Goal: Task Accomplishment & Management: Complete application form

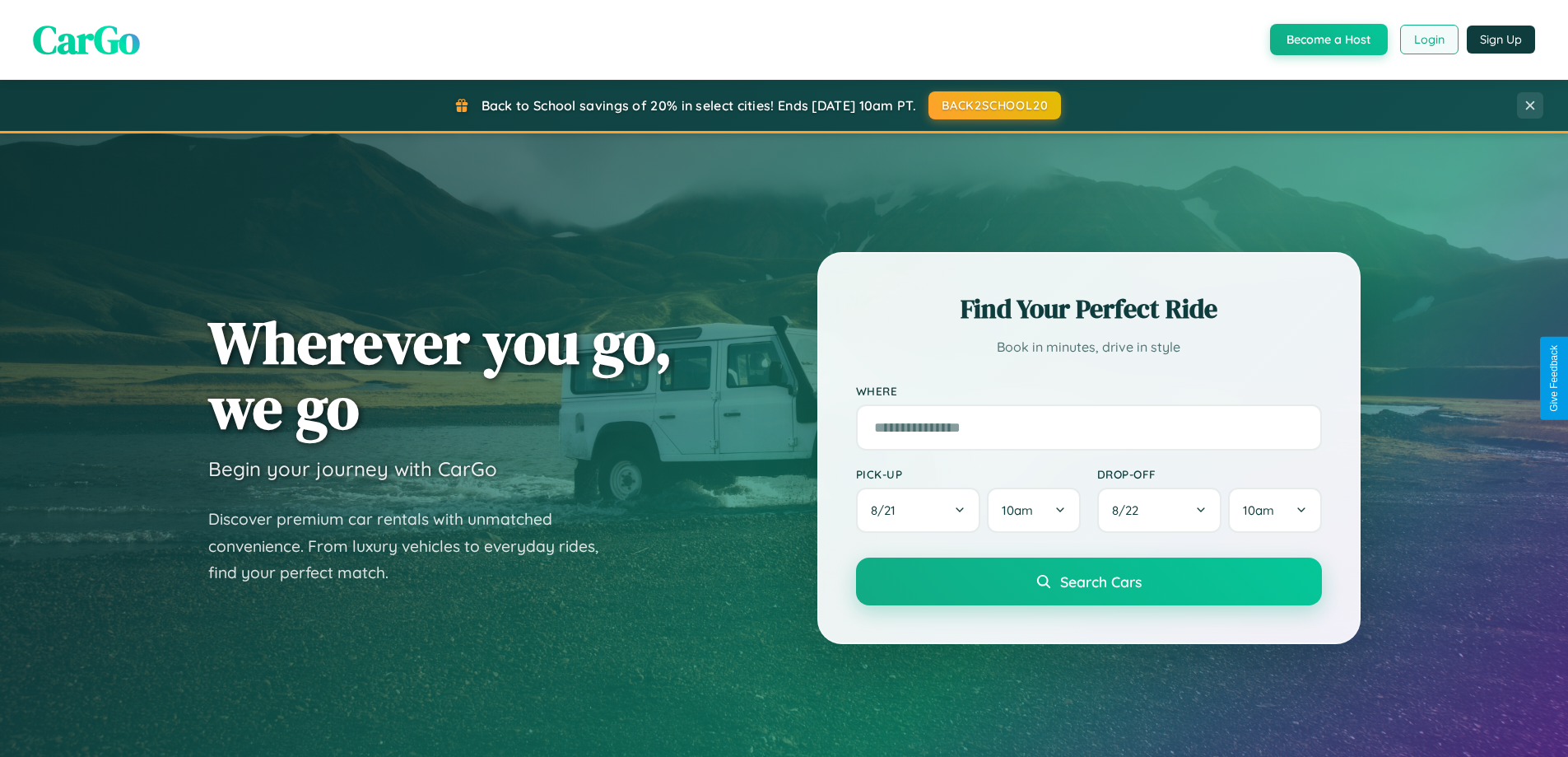
click at [1428, 39] on button "Login" at bounding box center [1428, 39] width 58 height 30
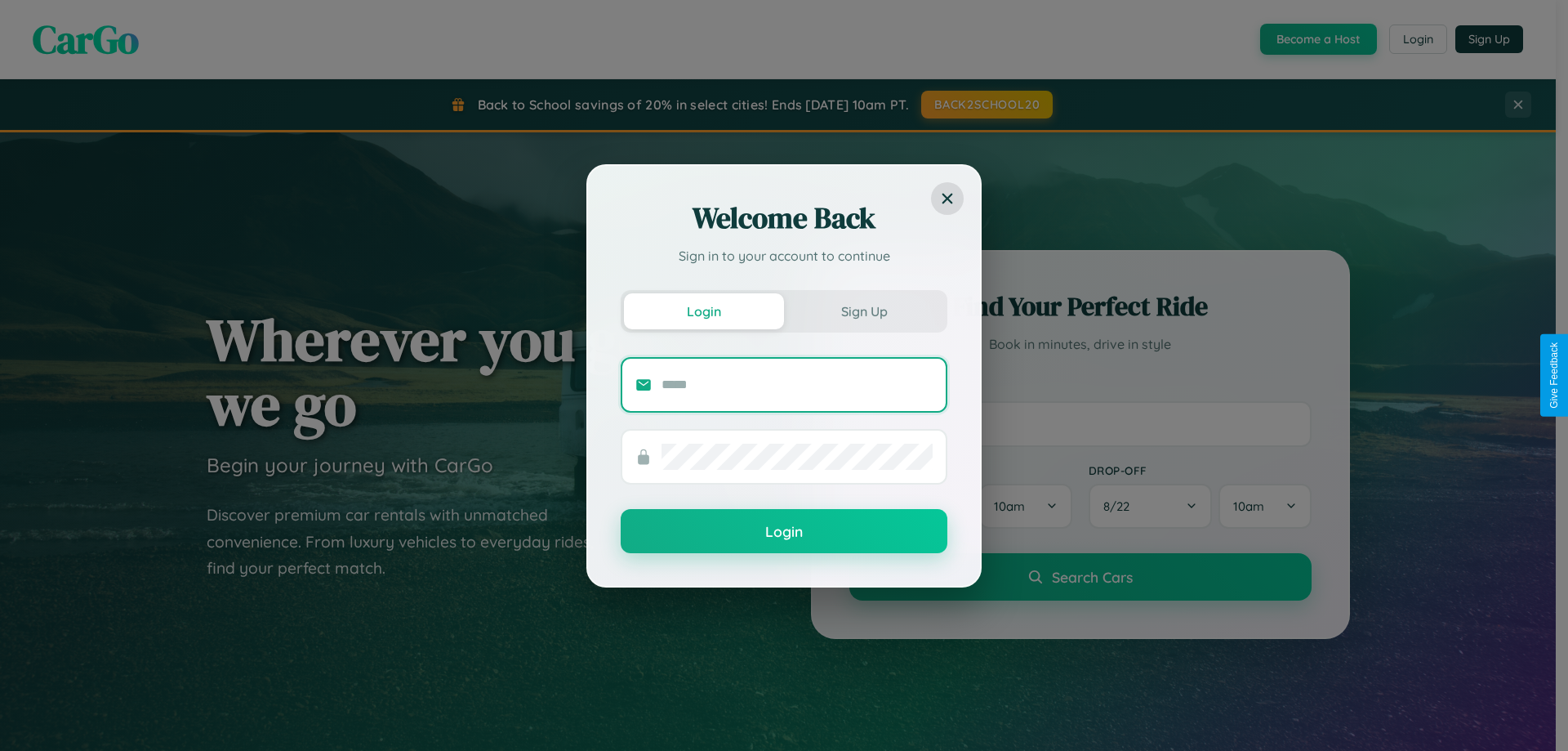
click at [797, 384] on input "text" at bounding box center [797, 384] width 272 height 26
type input "**********"
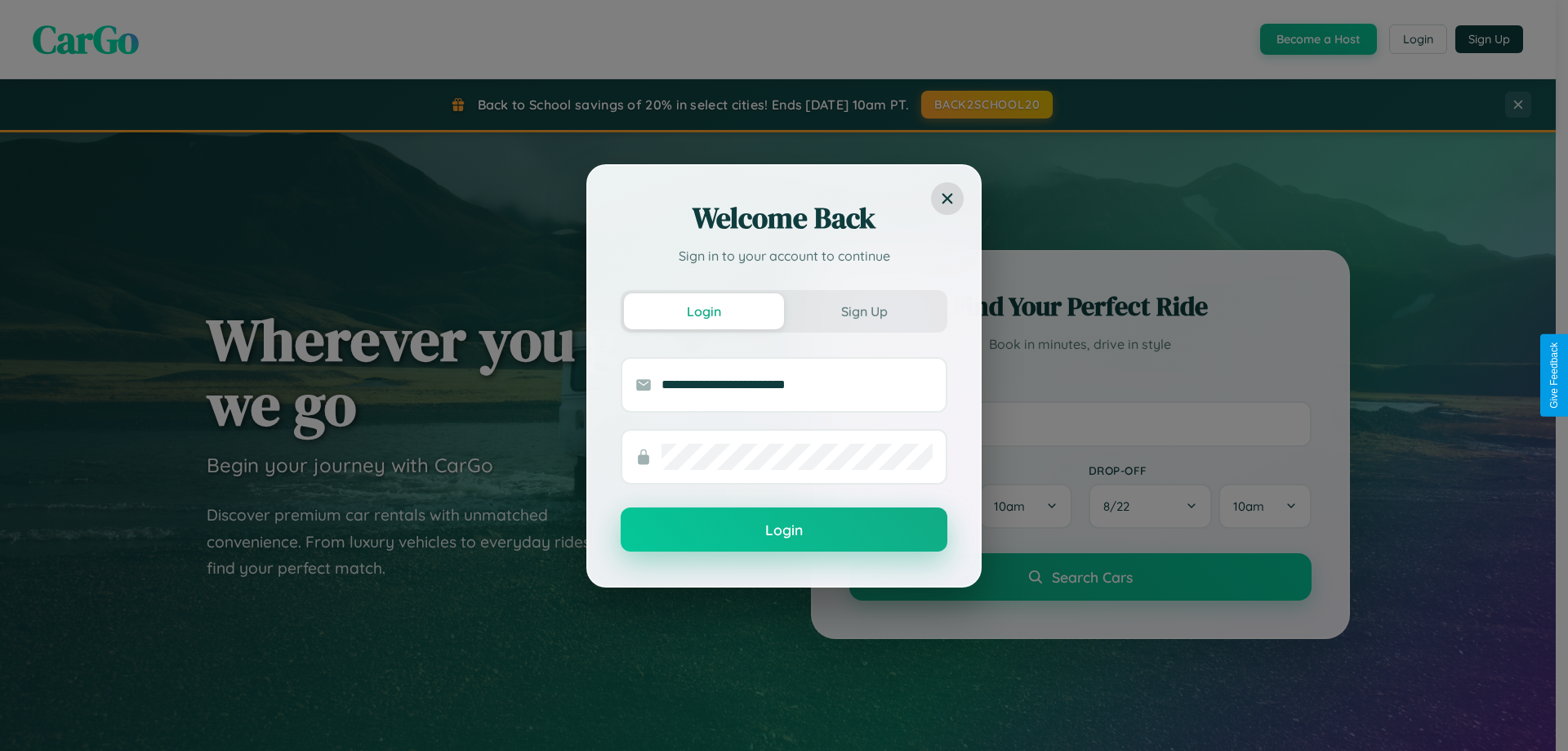
click at [784, 530] on button "Login" at bounding box center [784, 529] width 327 height 44
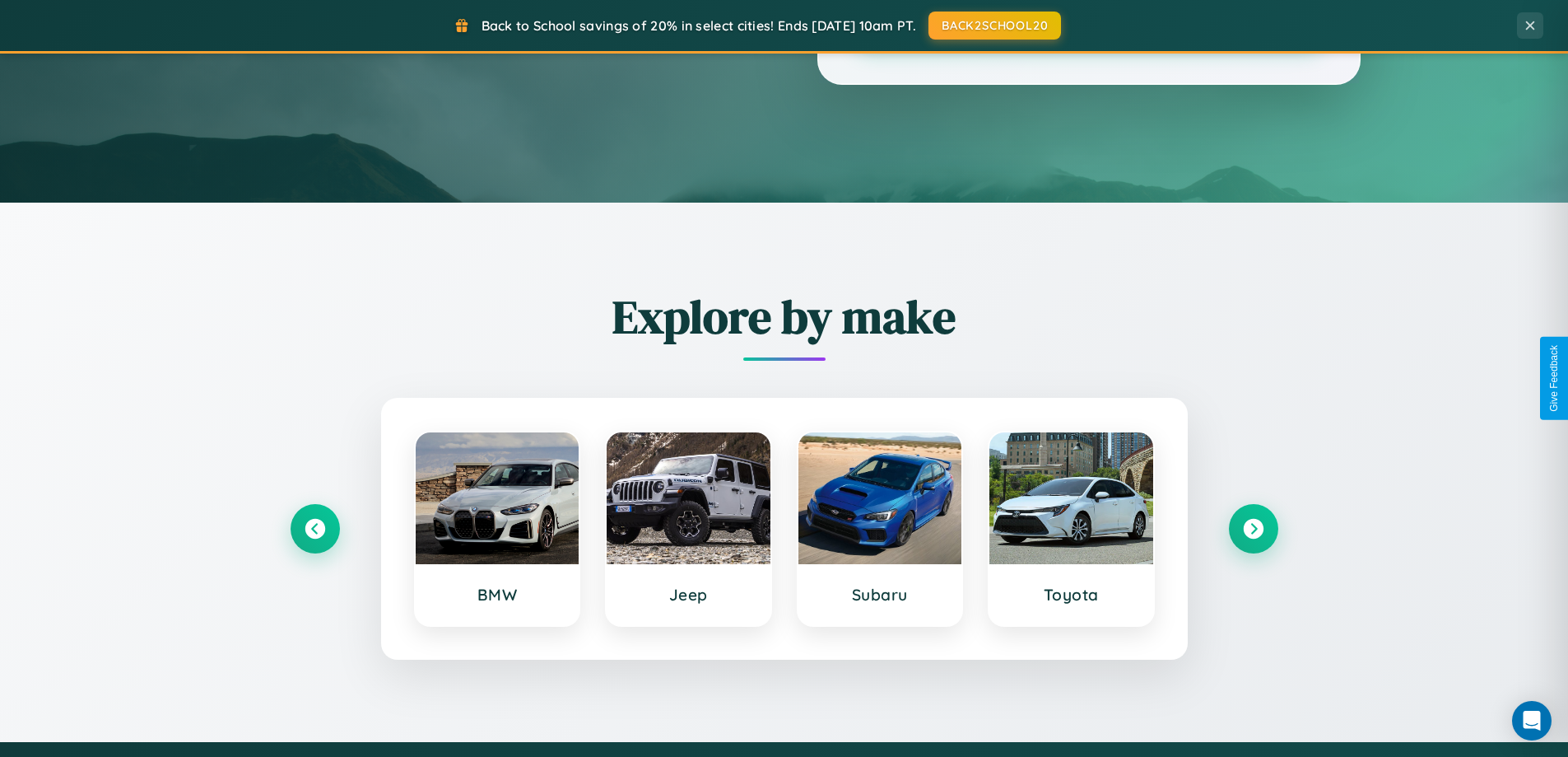
scroll to position [710, 0]
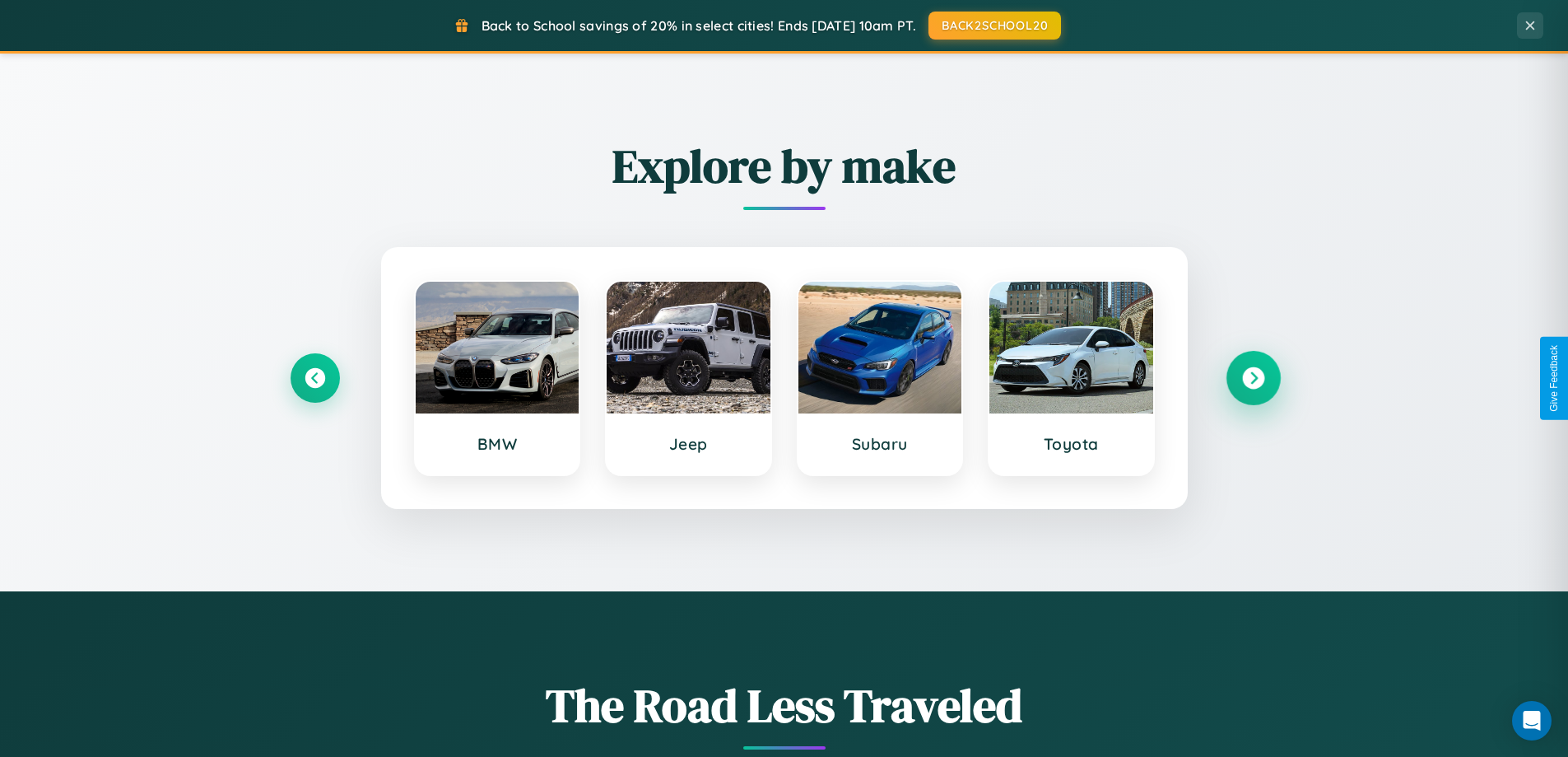
click at [1253, 378] on icon at bounding box center [1253, 378] width 22 height 22
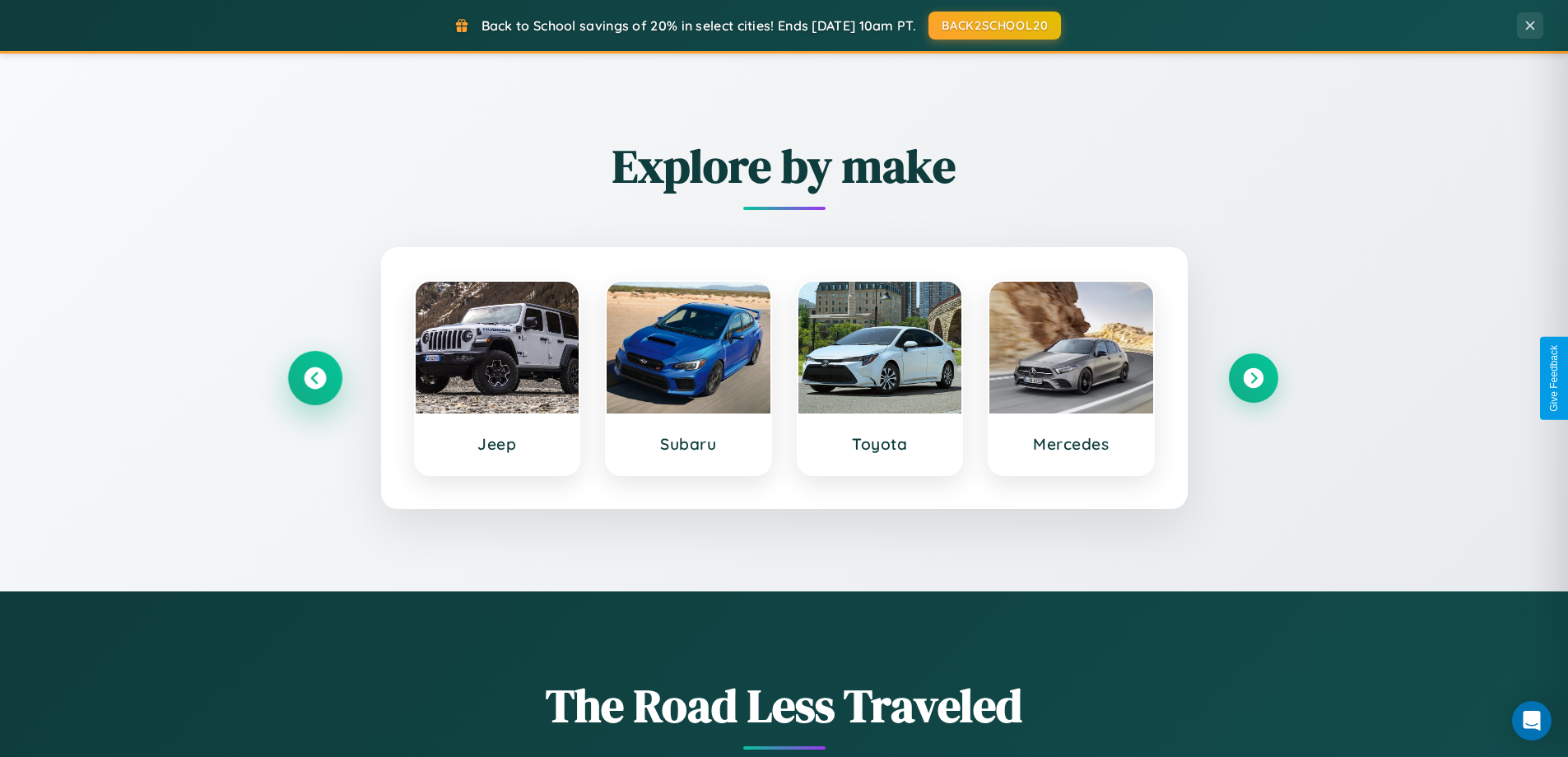
click at [315, 378] on icon at bounding box center [315, 378] width 22 height 22
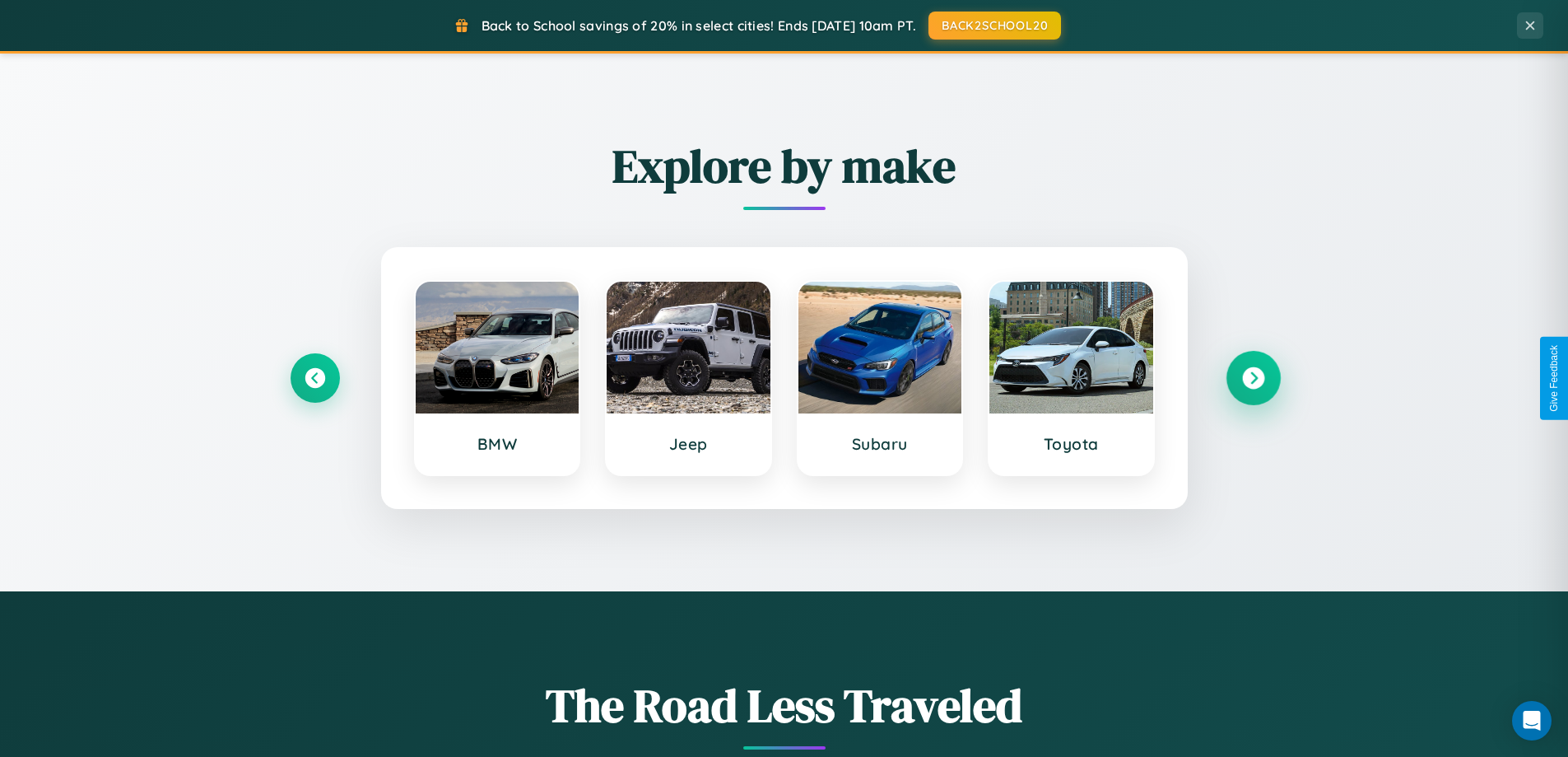
click at [1253, 378] on icon at bounding box center [1253, 378] width 22 height 22
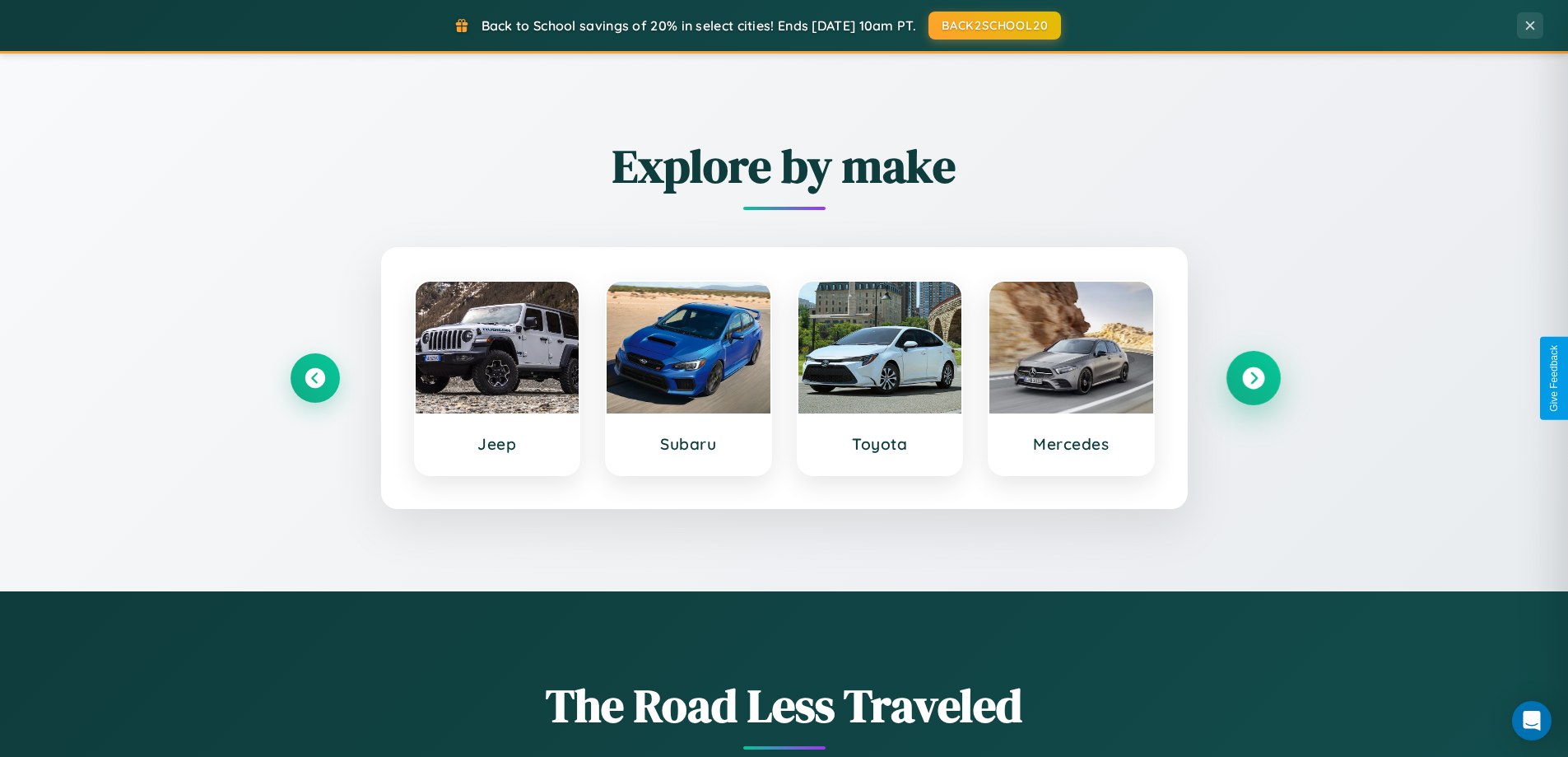
click at [1253, 378] on icon at bounding box center [1253, 378] width 22 height 22
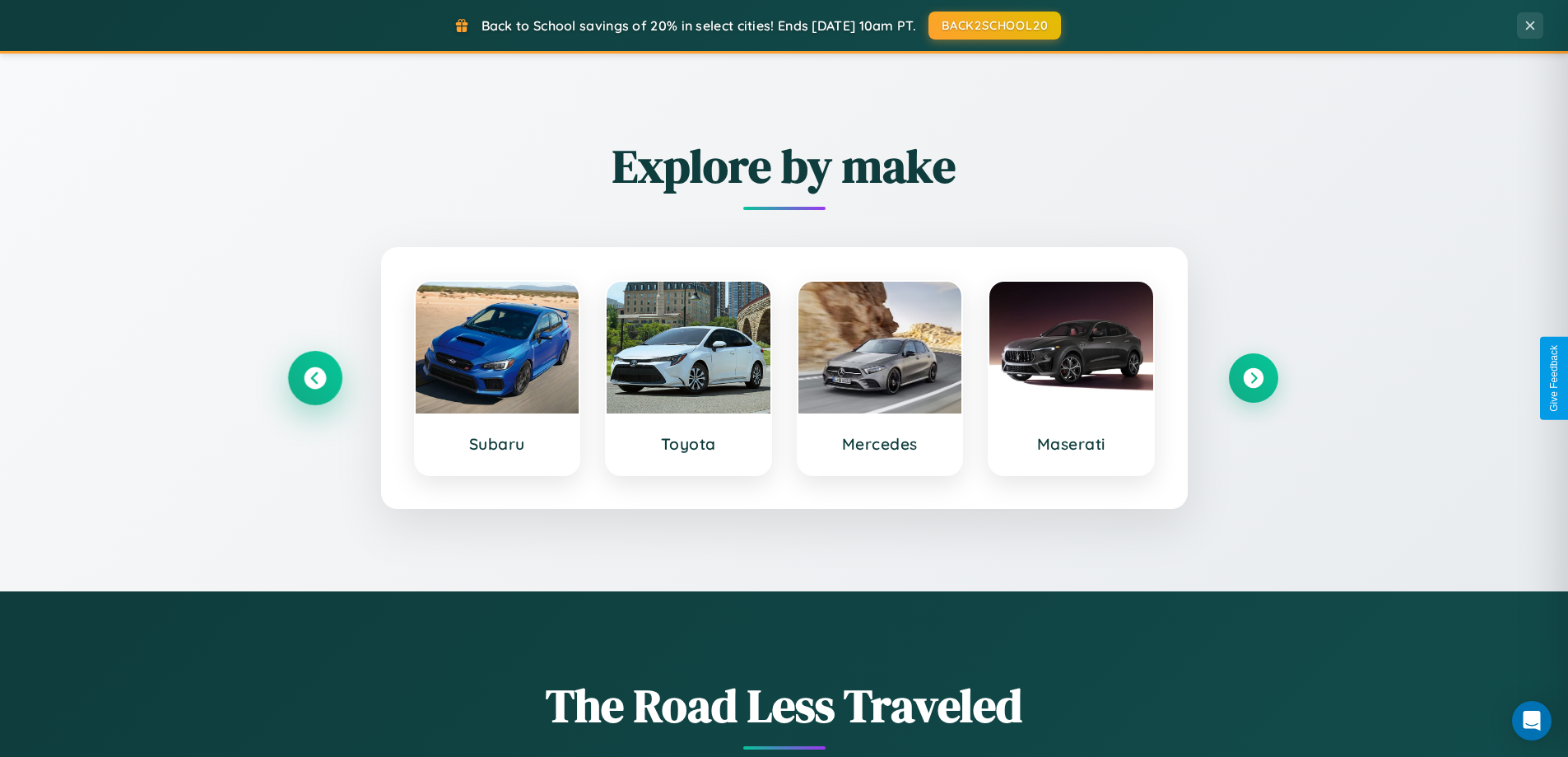
click at [315, 378] on icon at bounding box center [315, 378] width 22 height 22
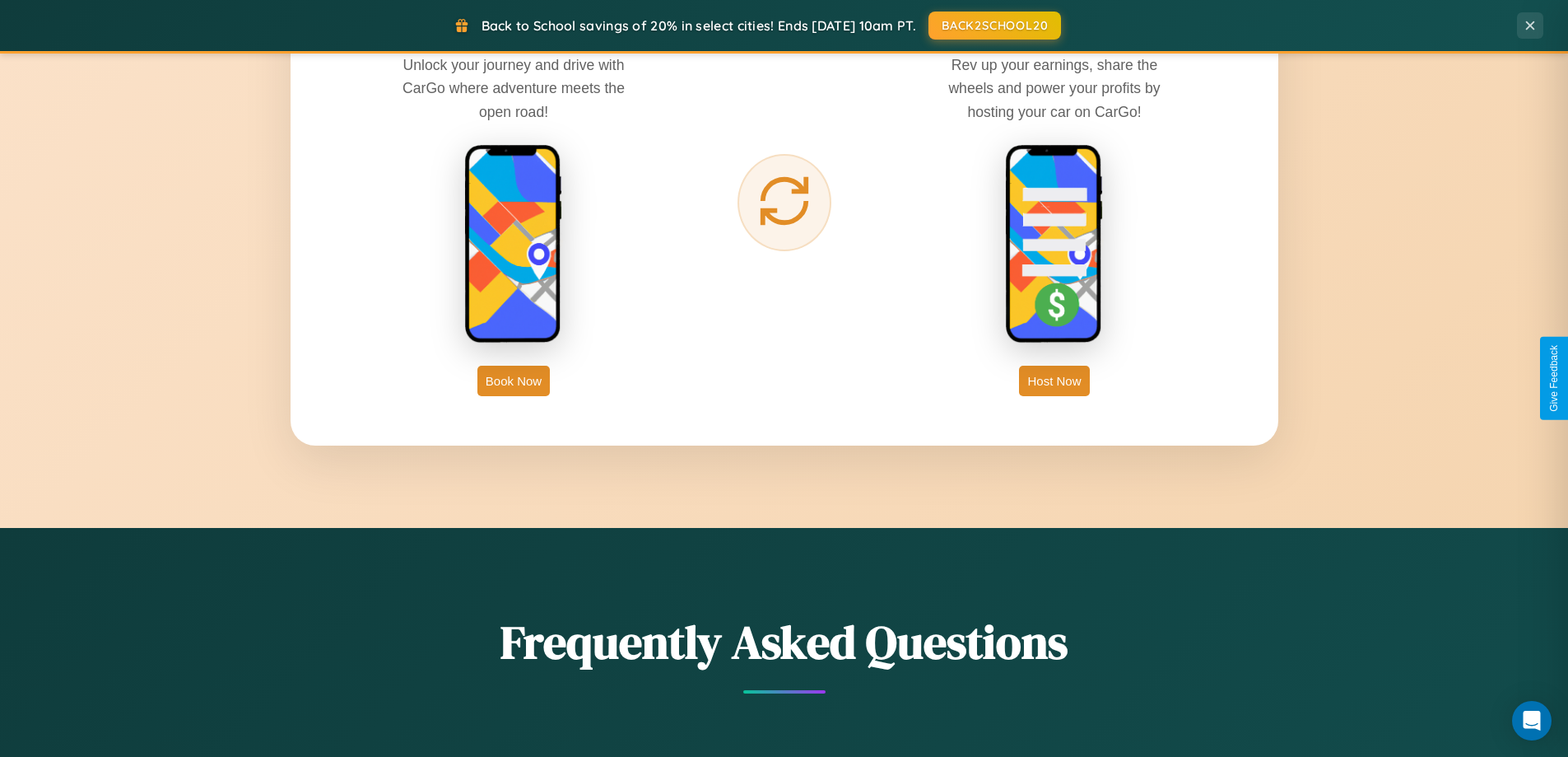
scroll to position [2646, 0]
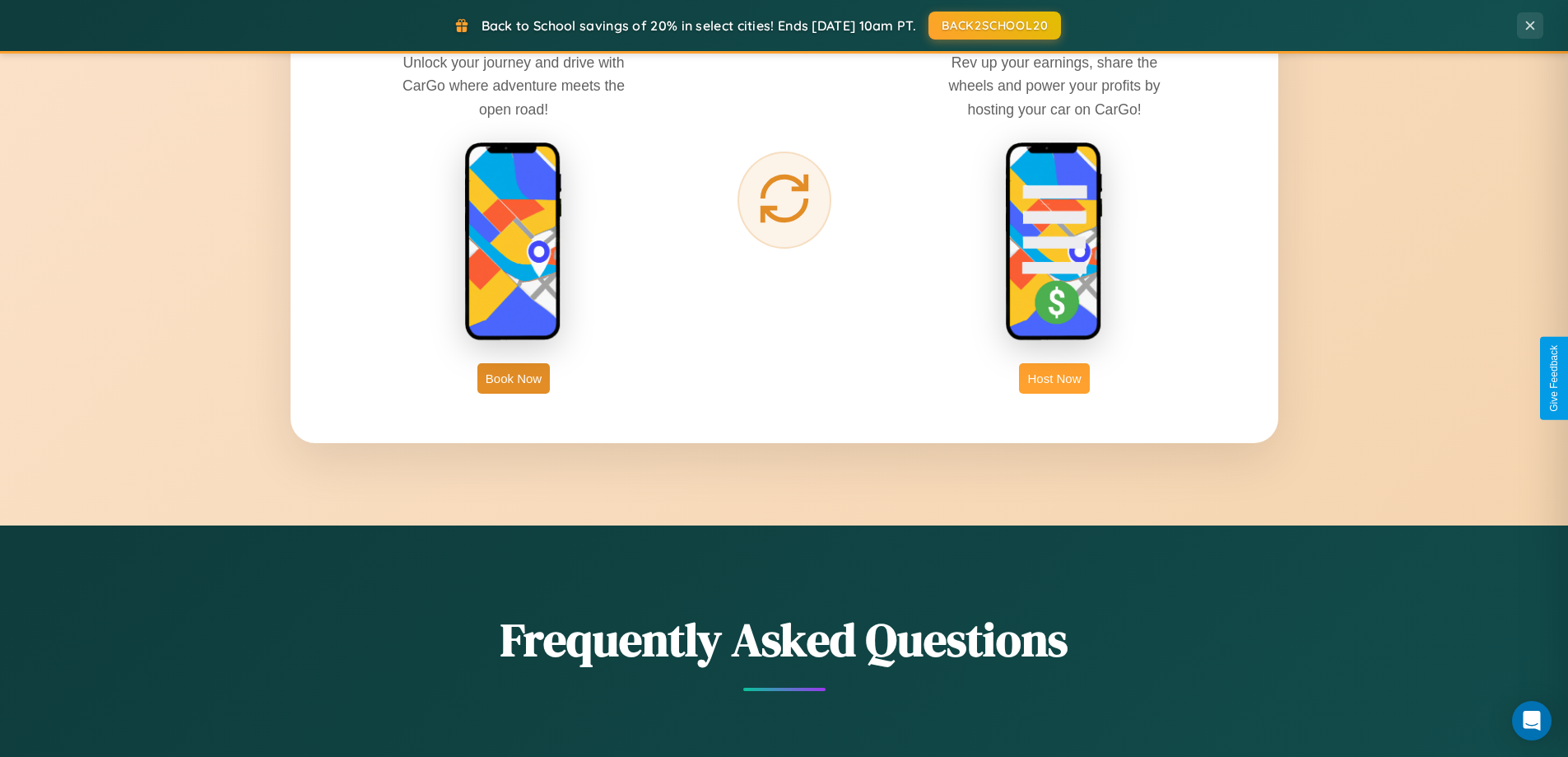
click at [1055, 378] on button "Host Now" at bounding box center [1054, 378] width 70 height 30
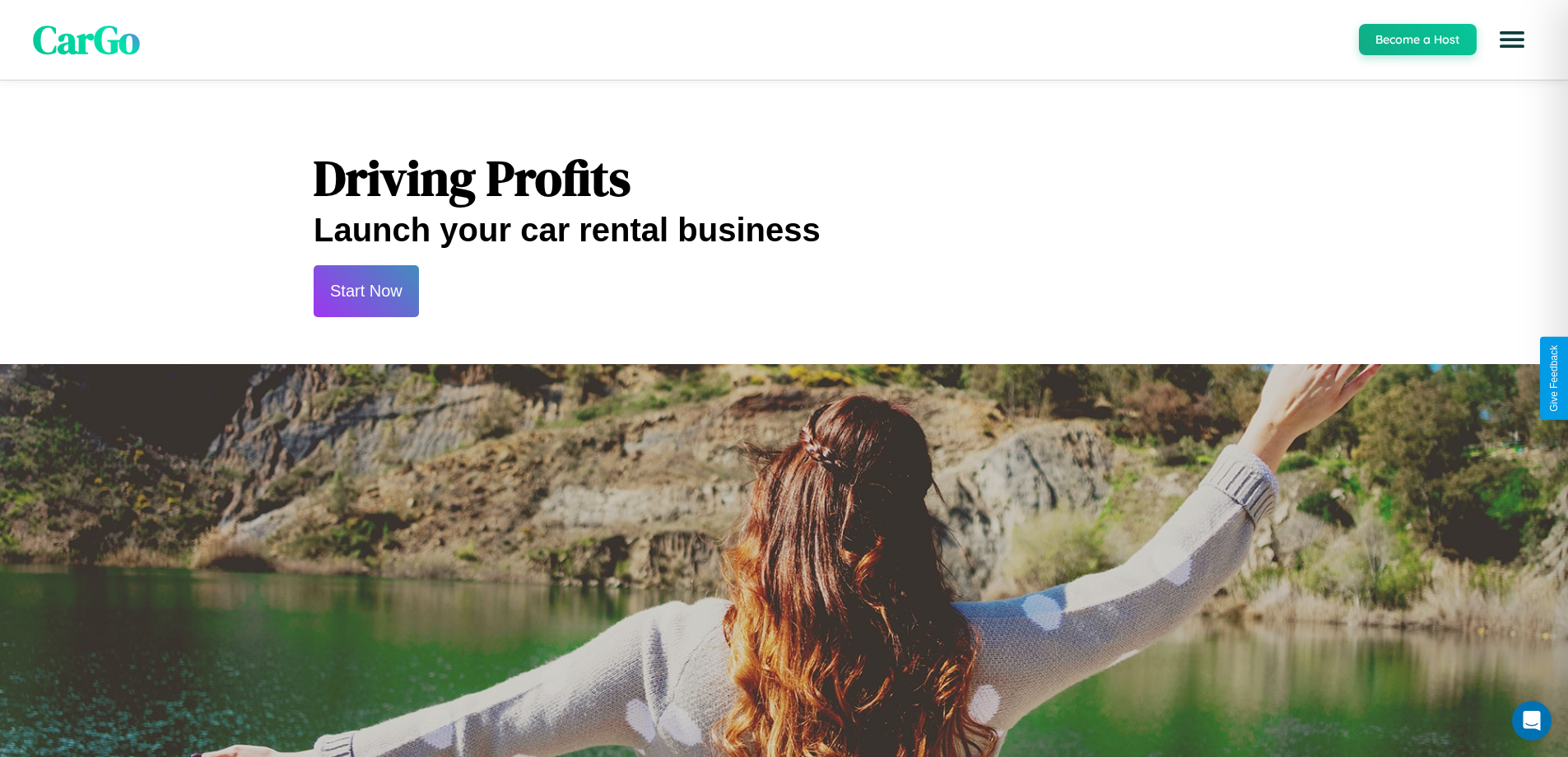
click at [366, 291] on button "Start Now" at bounding box center [367, 291] width 106 height 52
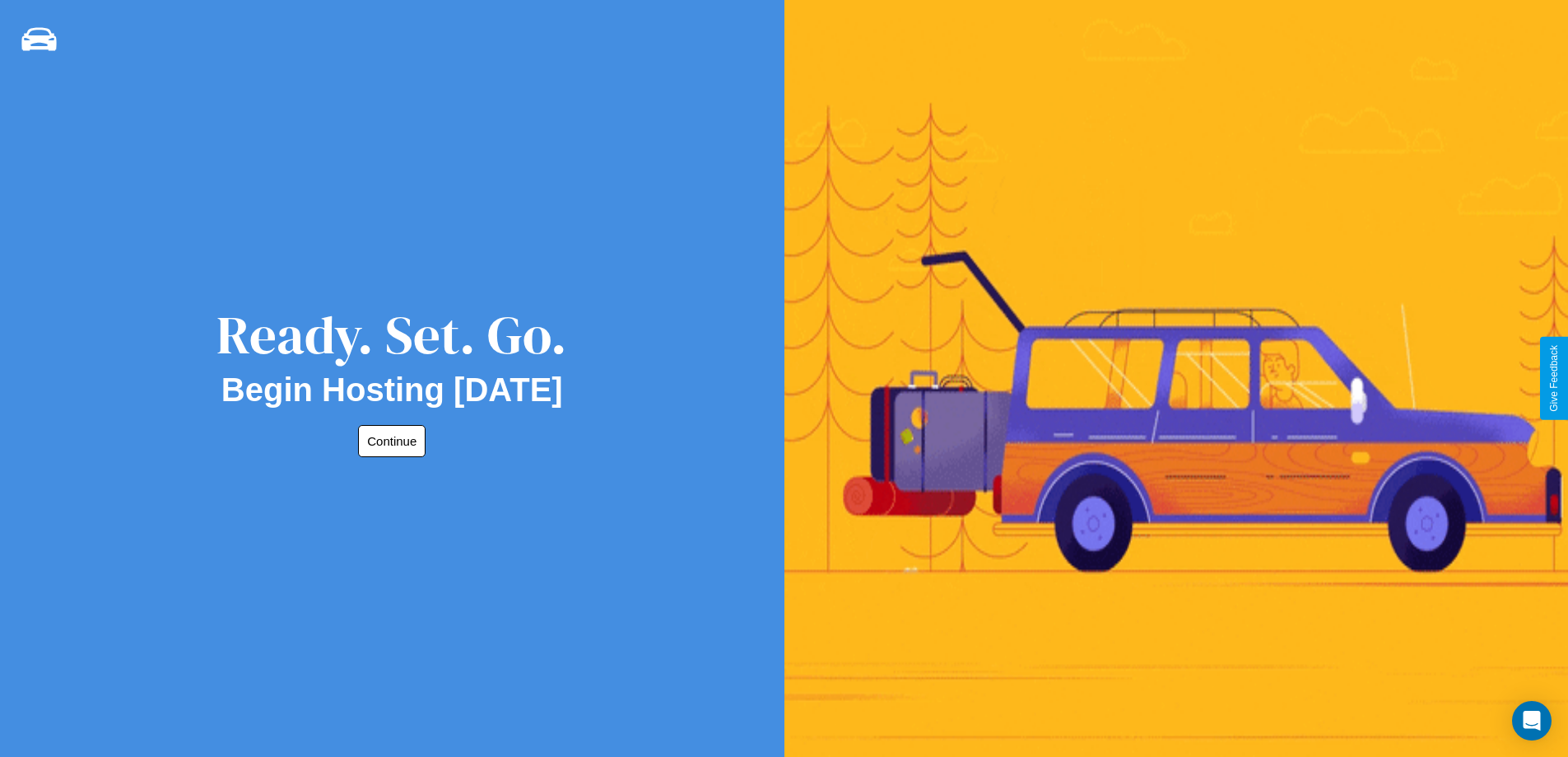
click at [388, 440] on button "Continue" at bounding box center [391, 441] width 67 height 32
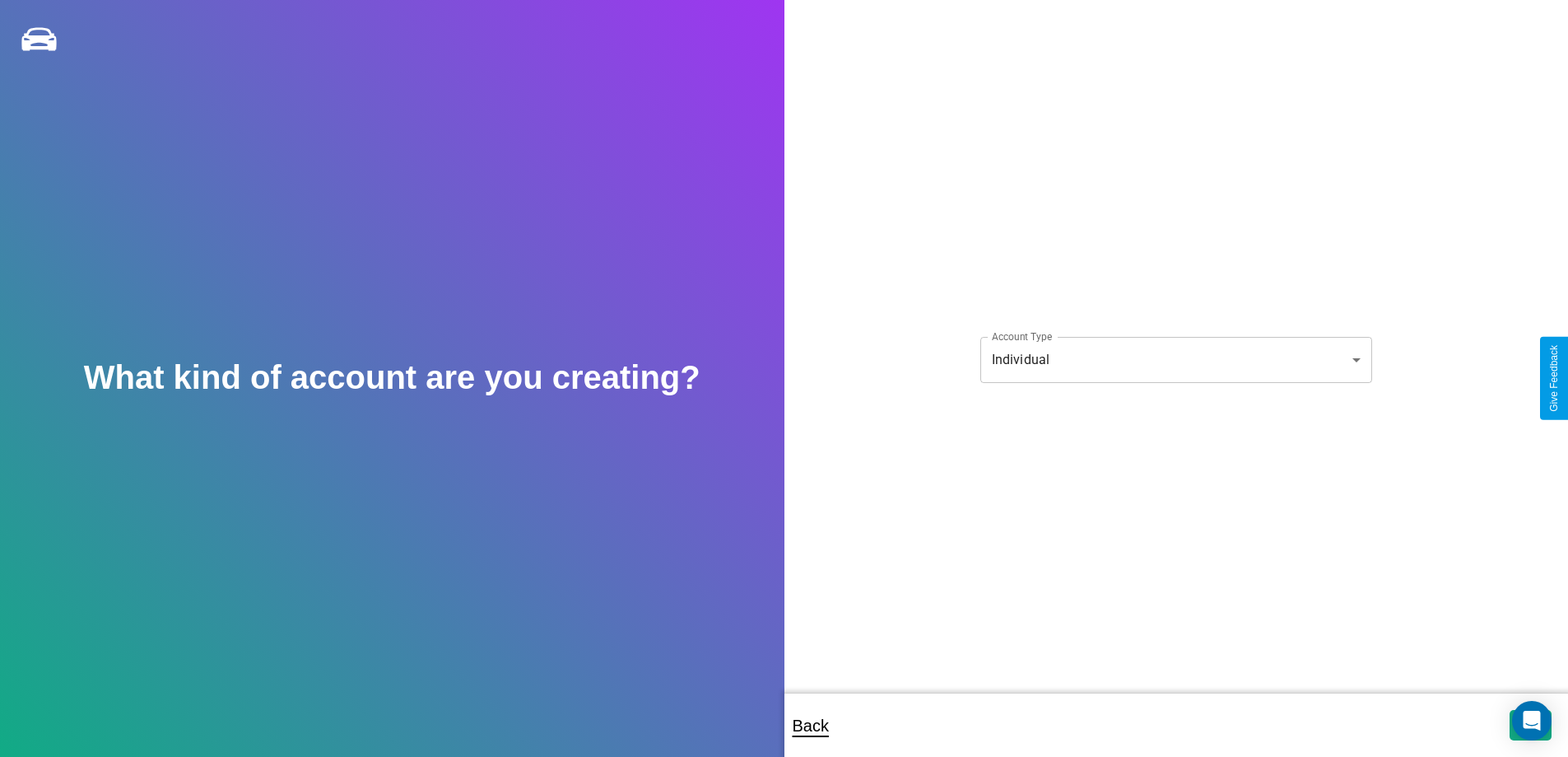
click at [1175, 359] on body "**********" at bounding box center [784, 389] width 1568 height 779
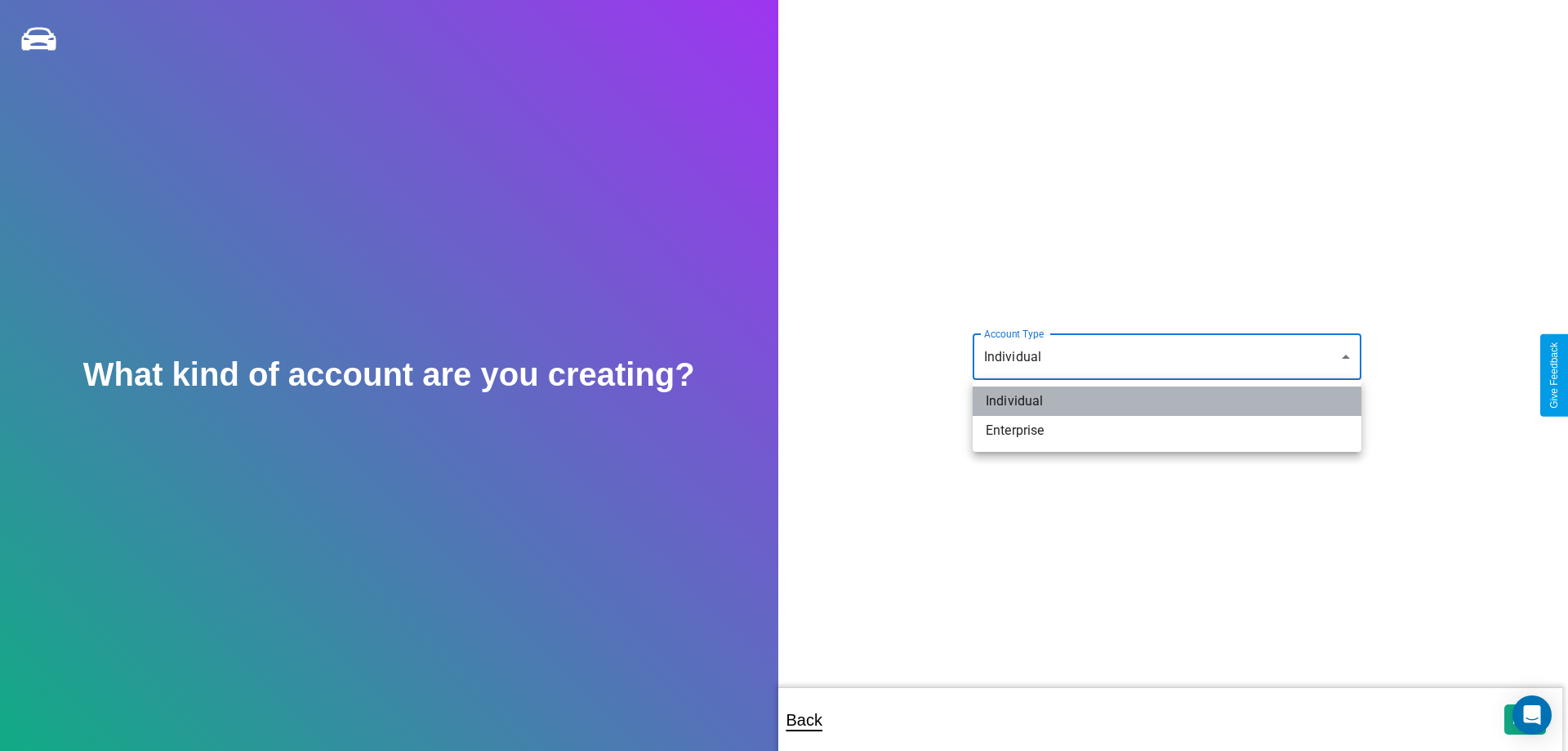
click at [1167, 401] on li "Individual" at bounding box center [1167, 400] width 389 height 29
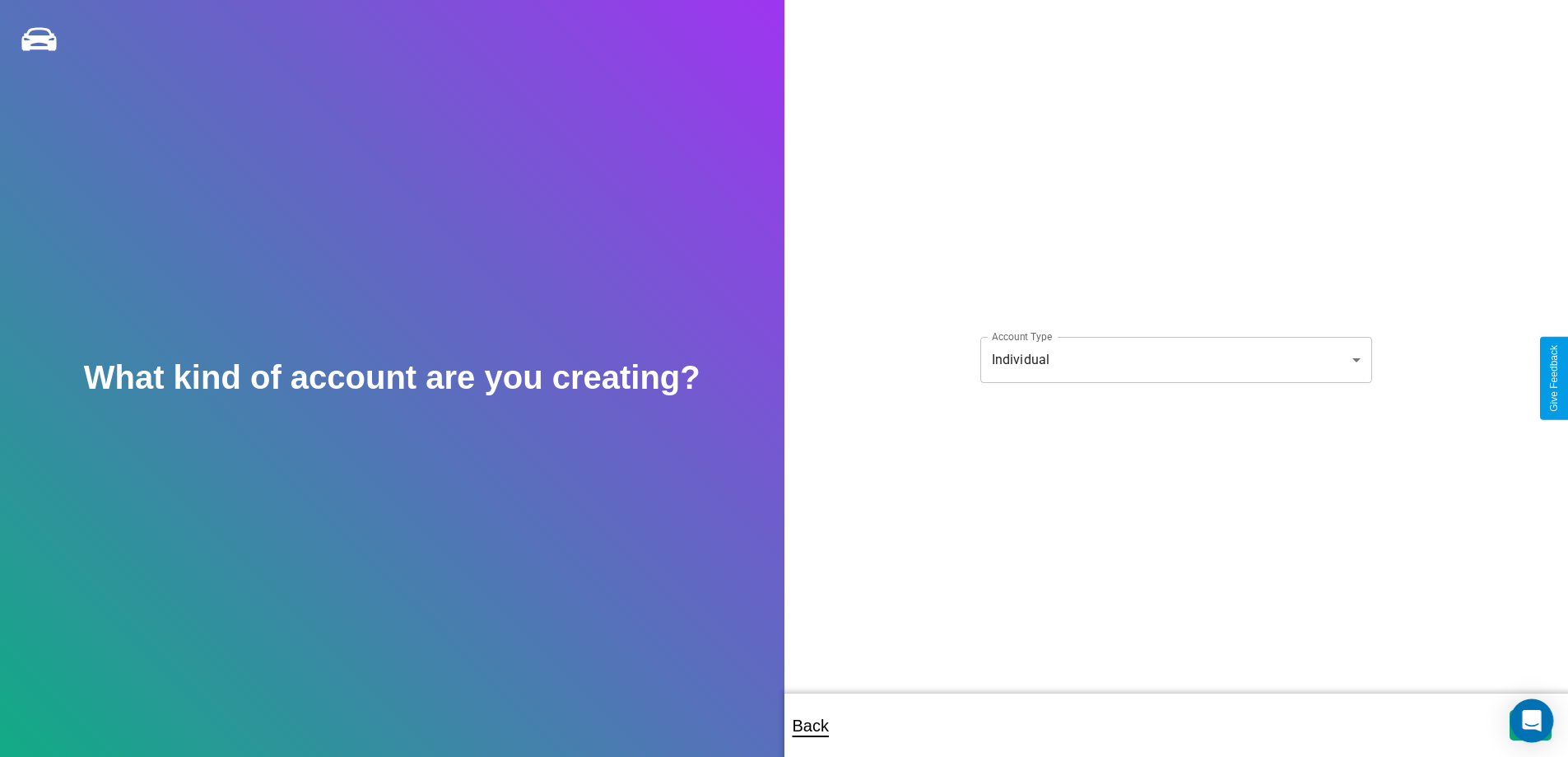
click at [1530, 725] on icon "Open Intercom Messenger" at bounding box center [1531, 720] width 19 height 21
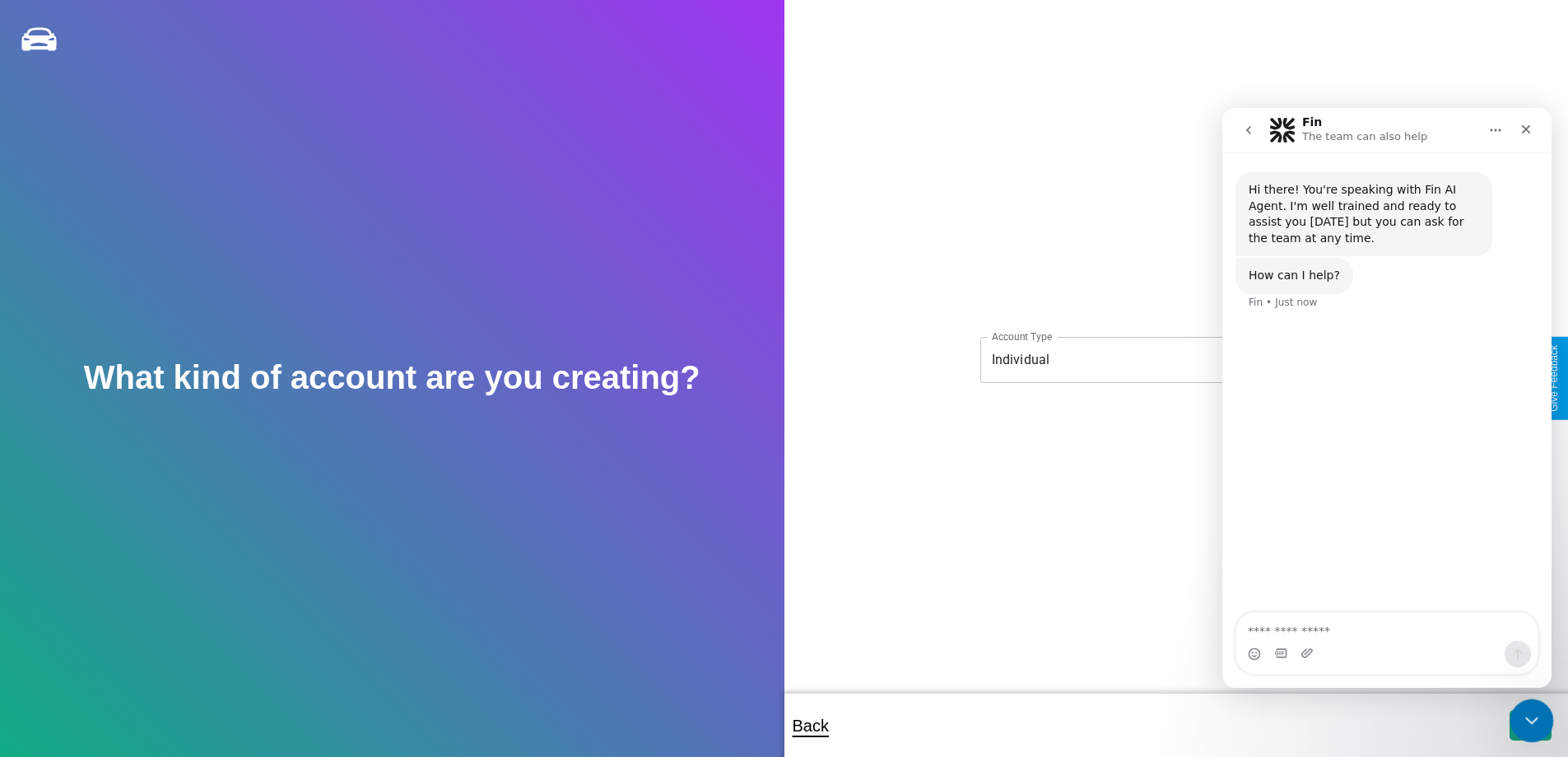
click at [1528, 721] on icon "Close Intercom Messenger" at bounding box center [1530, 718] width 20 height 20
